Goal: Navigation & Orientation: Find specific page/section

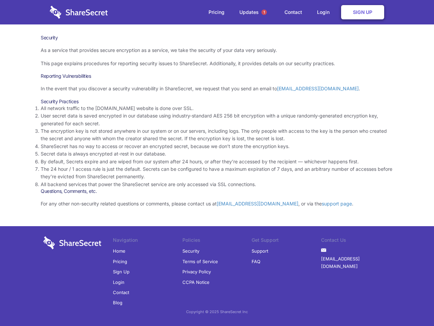
click at [217, 163] on li "By default, Secrets expire and are wiped from our system after 24 hours, or aft…" at bounding box center [217, 161] width 353 height 7
click at [264, 12] on span "1" at bounding box center [264, 12] width 5 height 5
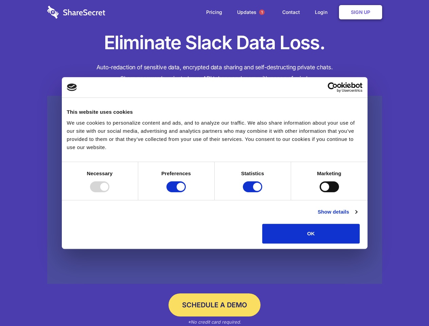
click at [109, 192] on div at bounding box center [99, 186] width 19 height 11
click at [186, 192] on input "Preferences" at bounding box center [175, 186] width 19 height 11
checkbox input "false"
click at [253, 192] on input "Statistics" at bounding box center [252, 186] width 19 height 11
checkbox input "false"
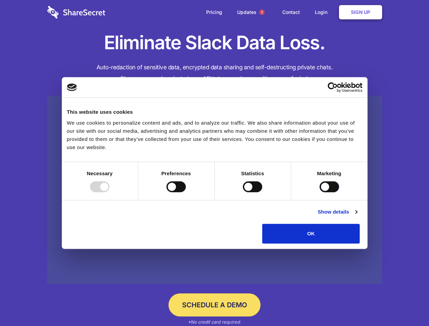
click at [319, 192] on input "Marketing" at bounding box center [328, 186] width 19 height 11
checkbox input "true"
click at [357, 216] on link "Show details" at bounding box center [336, 212] width 39 height 8
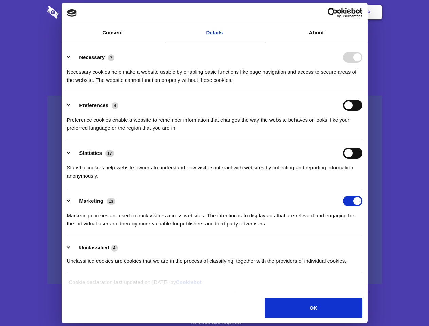
click at [362, 84] on div "Necessary 7 Necessary cookies help make a website usable by enabling basic func…" at bounding box center [214, 68] width 295 height 32
click at [261, 12] on span "1" at bounding box center [261, 12] width 5 height 5
